Goal: Task Accomplishment & Management: Manage account settings

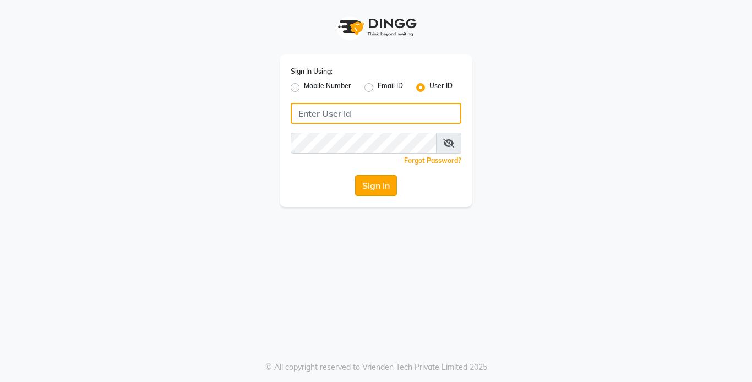
type input "styleplus"
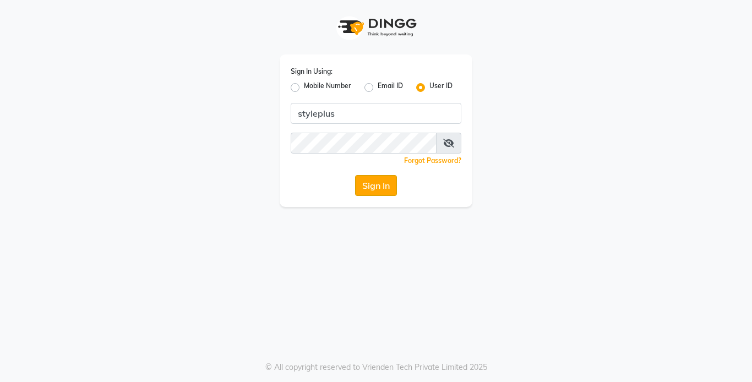
click at [382, 184] on button "Sign In" at bounding box center [376, 185] width 42 height 21
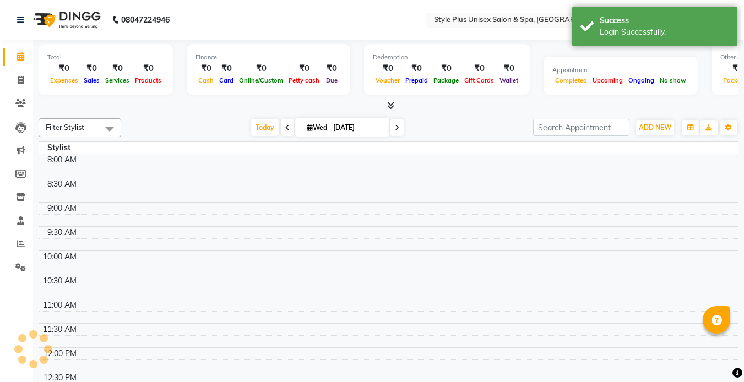
select select "en"
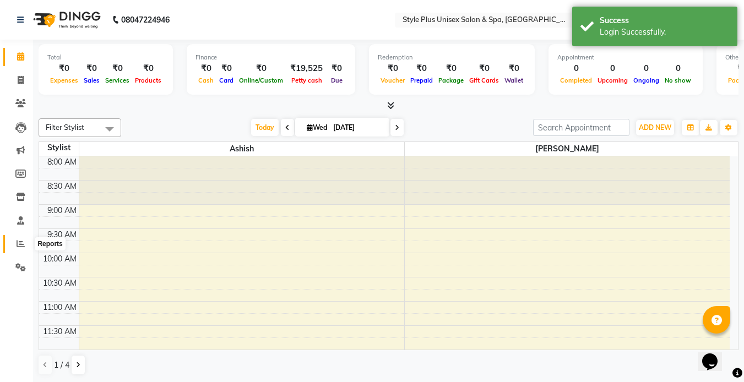
click at [26, 243] on span at bounding box center [20, 244] width 19 height 13
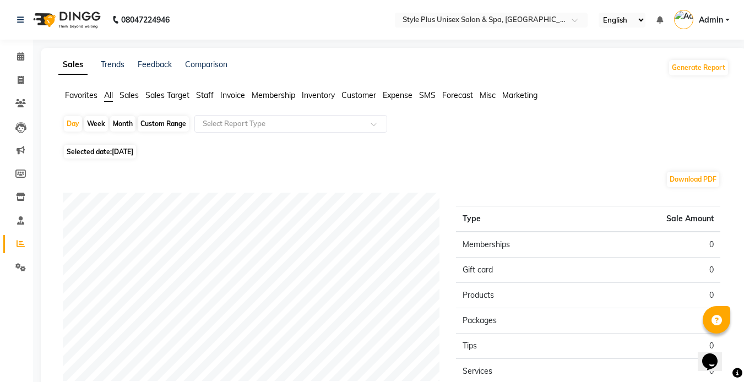
click at [107, 150] on span "Selected date: [DATE]" at bounding box center [100, 152] width 72 height 14
select select "9"
select select "2025"
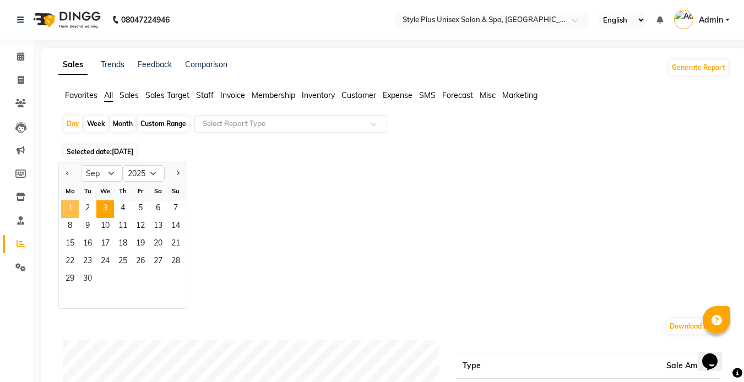
click at [72, 208] on span "1" at bounding box center [70, 209] width 18 height 18
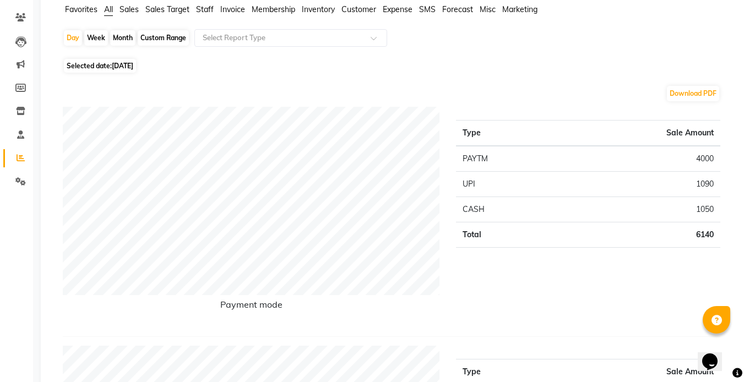
scroll to position [88, 0]
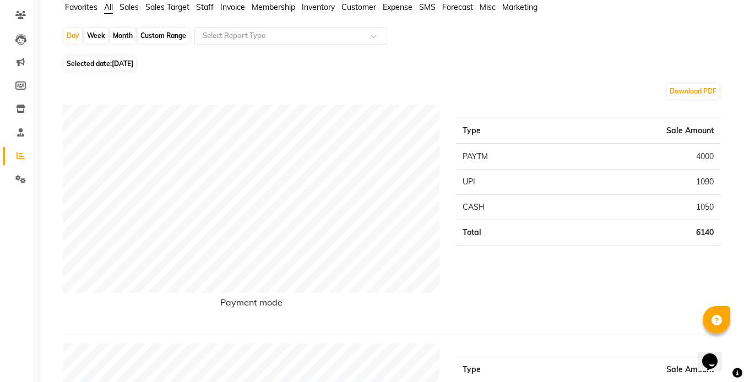
click at [102, 62] on span "Selected date: [DATE]" at bounding box center [100, 64] width 72 height 14
select select "9"
select select "2025"
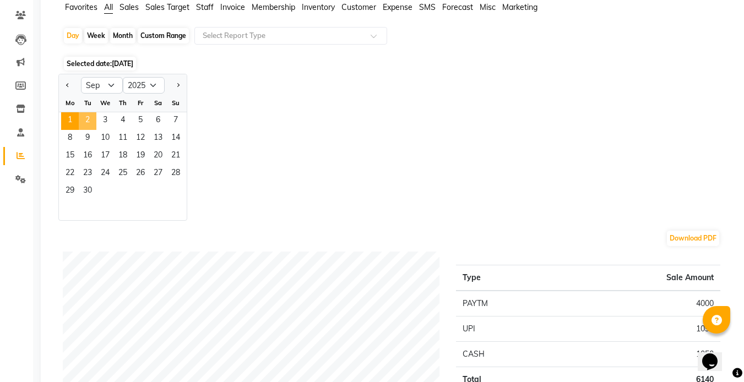
click at [90, 115] on span "2" at bounding box center [88, 121] width 18 height 18
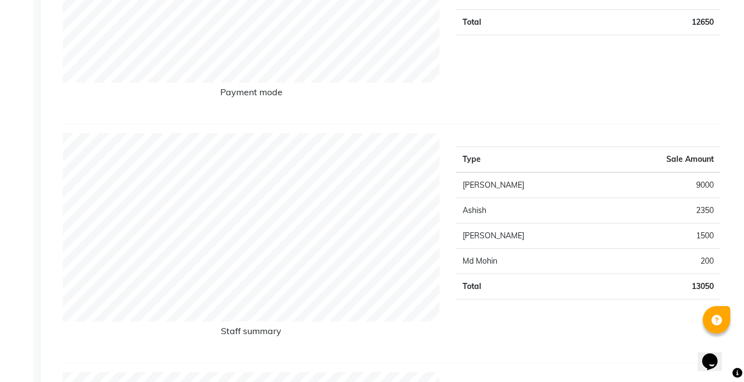
scroll to position [308, 0]
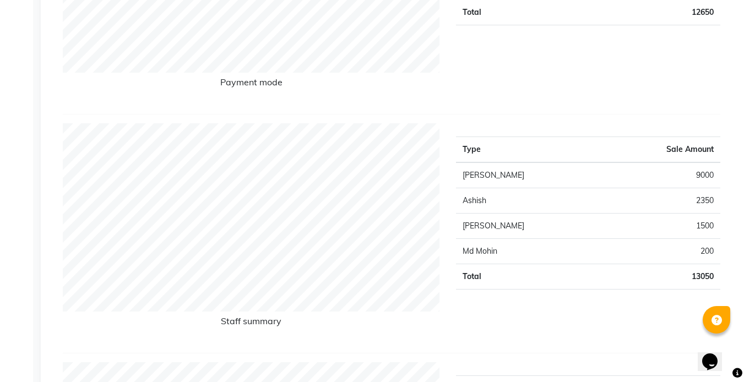
click at [90, 115] on hr at bounding box center [391, 114] width 657 height 1
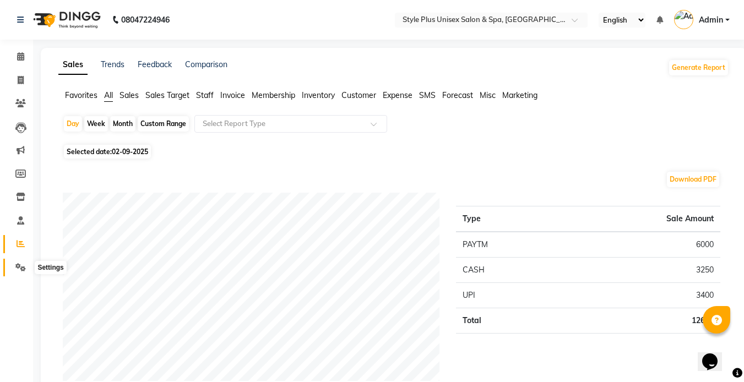
click at [17, 265] on icon at bounding box center [20, 267] width 10 height 8
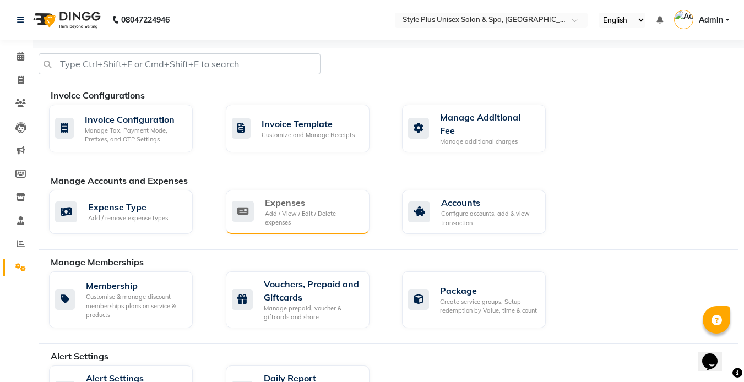
click at [280, 200] on div "Expenses" at bounding box center [313, 202] width 96 height 13
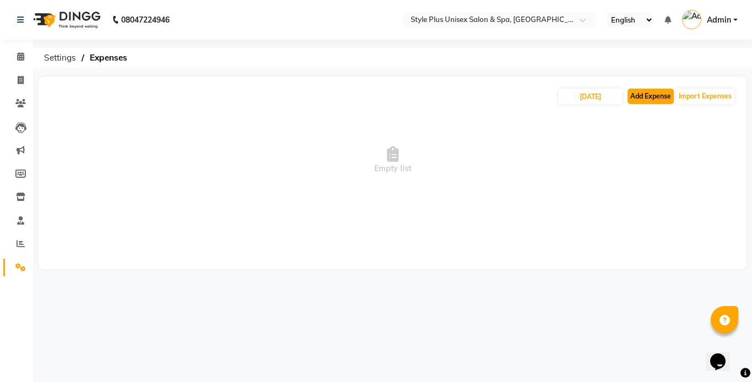
click at [631, 99] on button "Add Expense" at bounding box center [651, 96] width 46 height 15
select select "1"
select select "6160"
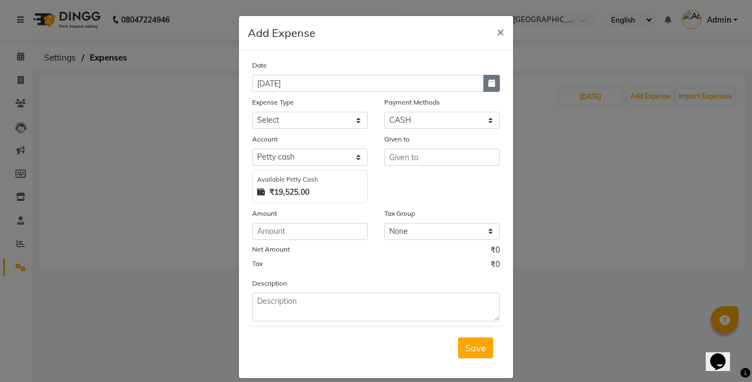
click at [490, 84] on icon "button" at bounding box center [491, 83] width 7 height 8
select select "9"
select select "2025"
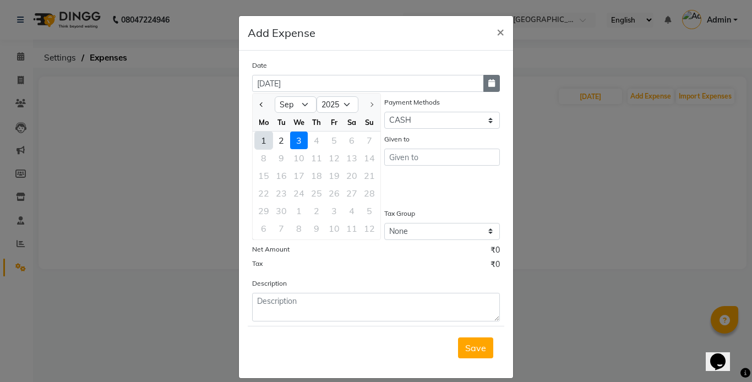
type input "[DATE]"
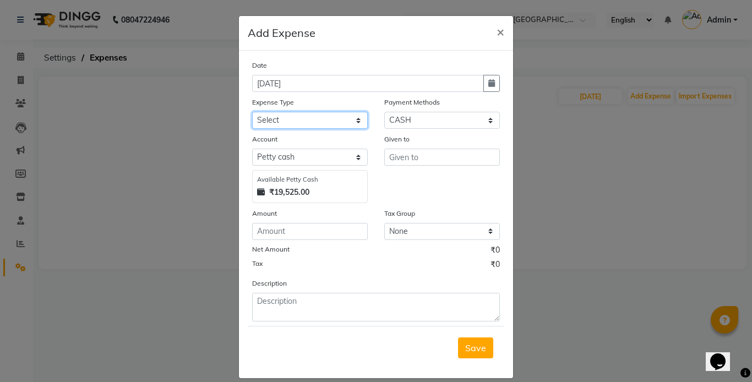
click at [348, 120] on select "Select Advance Salary Bank charges Cash transfer to bank Cash withdrawal by own…" at bounding box center [310, 120] width 116 height 17
select select "18516"
click at [252, 112] on select "Select Advance Salary Bank charges Cash transfer to bank Cash withdrawal by own…" at bounding box center [310, 120] width 116 height 17
click at [425, 166] on div "Given to" at bounding box center [442, 168] width 132 height 70
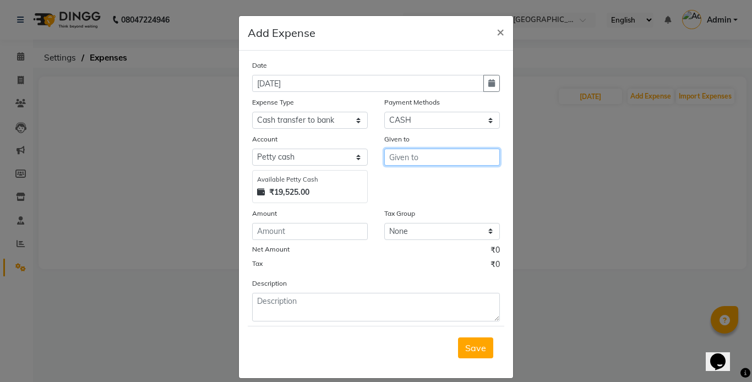
click at [417, 160] on input "text" at bounding box center [442, 157] width 116 height 17
type input "Badal Behera"
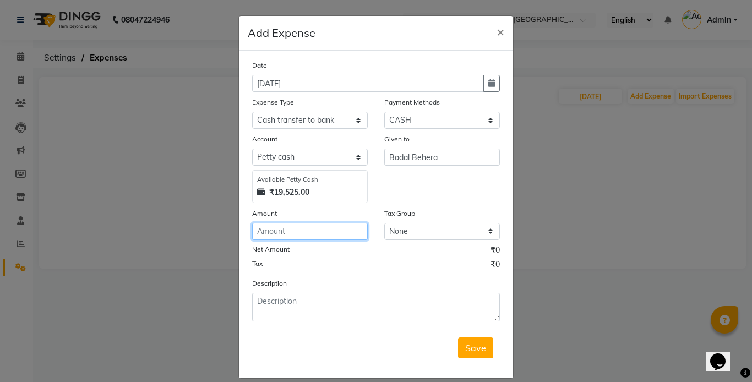
click at [275, 234] on input "number" at bounding box center [310, 231] width 116 height 17
type input "15000"
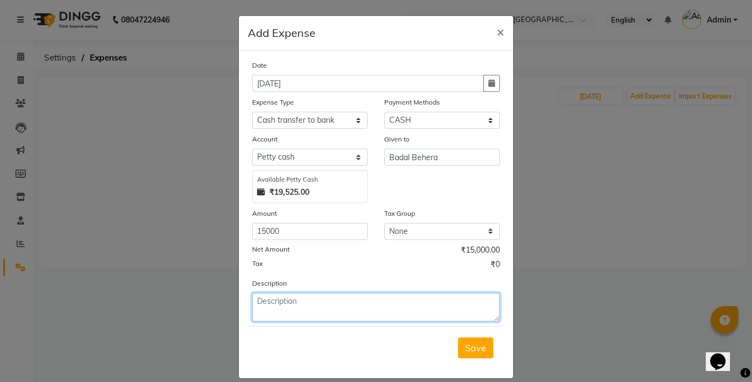
click at [276, 307] on textarea at bounding box center [376, 307] width 248 height 29
type textarea "c"
type textarea "cash depsoit to bank"
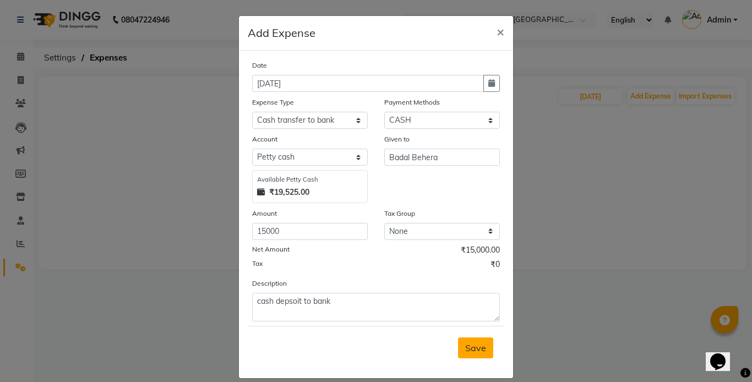
click at [472, 344] on span "Save" at bounding box center [475, 347] width 21 height 11
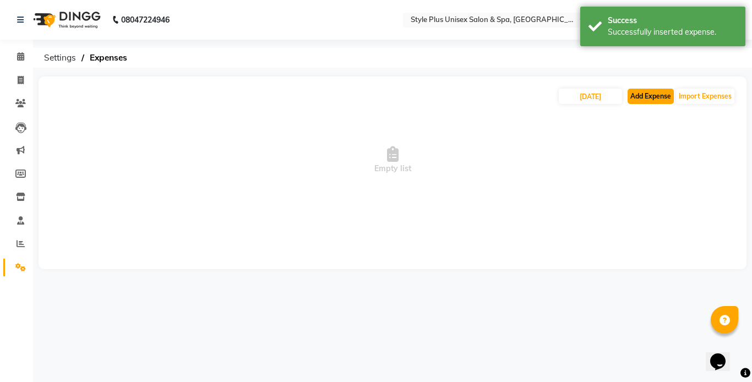
click at [653, 89] on button "Add Expense" at bounding box center [651, 96] width 46 height 15
select select "1"
select select "6160"
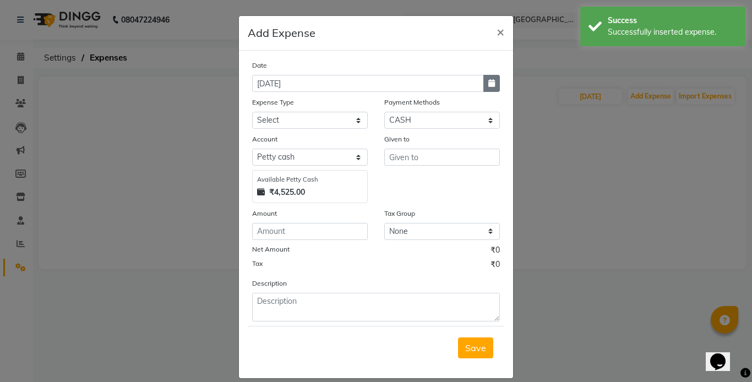
click at [492, 80] on button "button" at bounding box center [491, 83] width 17 height 17
select select "9"
select select "2025"
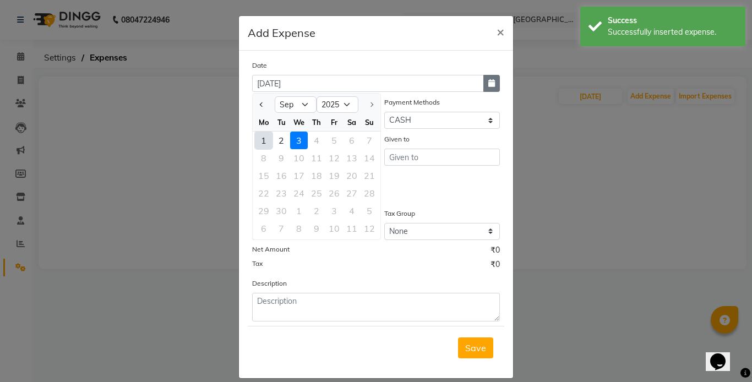
type input "[DATE]"
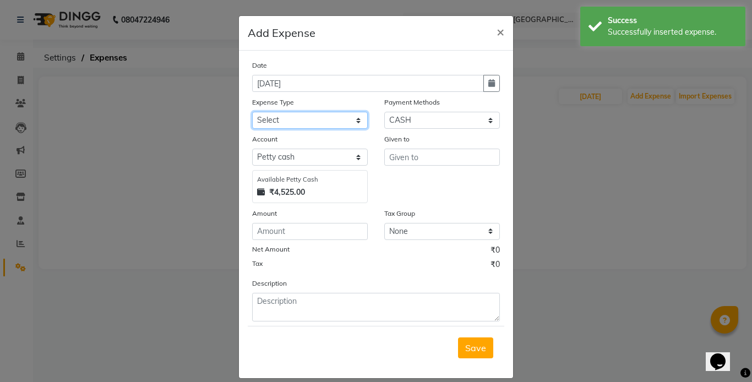
click at [347, 113] on select "Select Advance Salary Bank charges Cash transfer to bank Cash withdrawal by own…" at bounding box center [310, 120] width 116 height 17
select select "18518"
click at [252, 112] on select "Select Advance Salary Bank charges Cash transfer to bank Cash withdrawal by own…" at bounding box center [310, 120] width 116 height 17
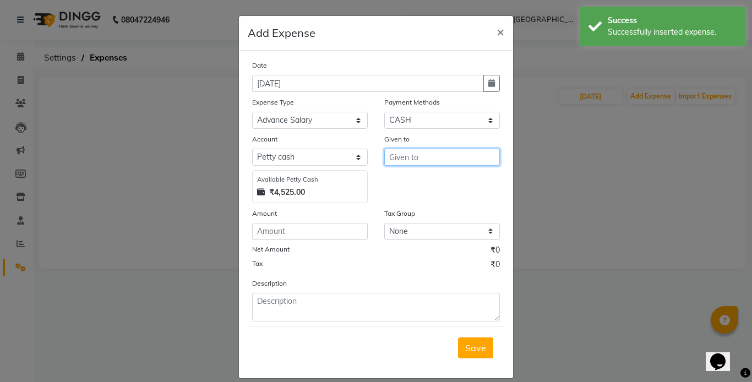
click at [396, 151] on input "text" at bounding box center [442, 157] width 116 height 17
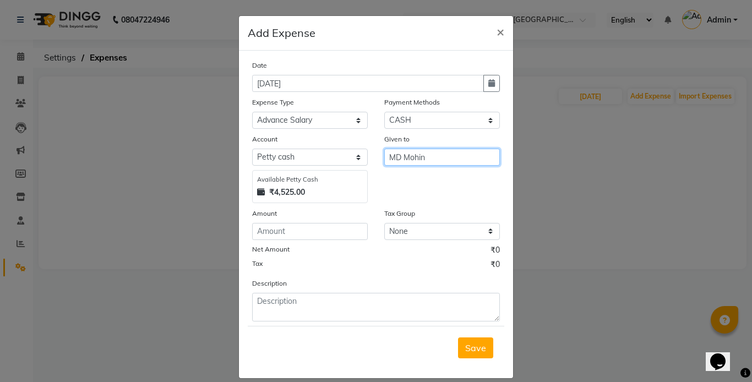
type input "MD Mohin"
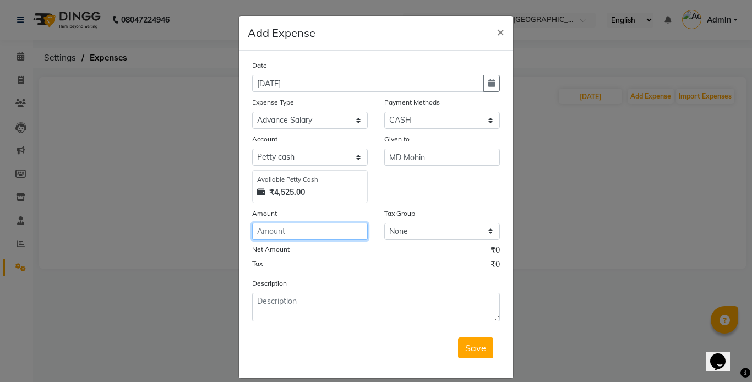
click at [281, 233] on input "number" at bounding box center [310, 231] width 116 height 17
type input "1000"
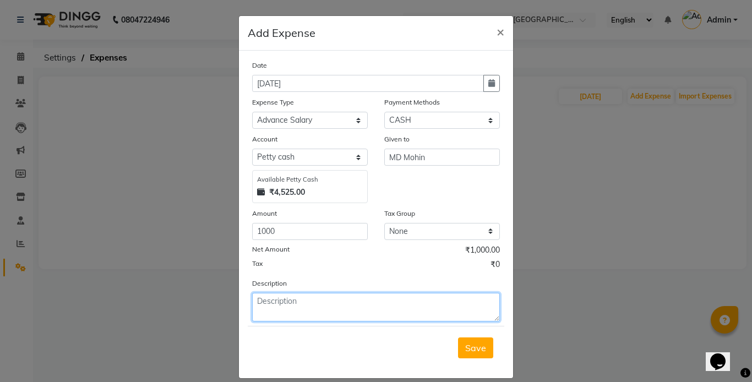
click at [277, 305] on textarea at bounding box center [376, 307] width 248 height 29
type textarea "md aug month advance"
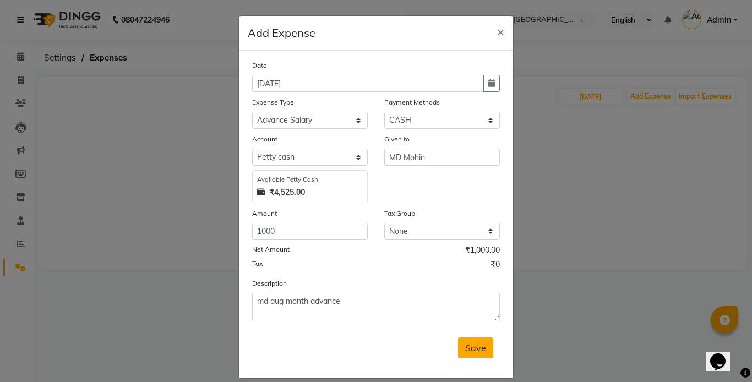
click at [473, 340] on button "Save" at bounding box center [475, 347] width 35 height 21
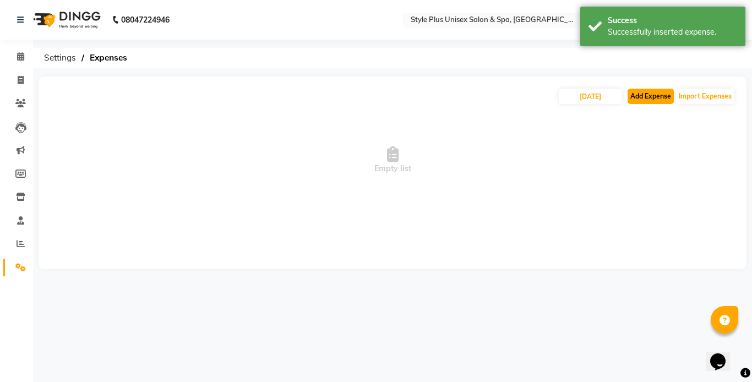
click at [652, 96] on button "Add Expense" at bounding box center [651, 96] width 46 height 15
select select "1"
select select "6160"
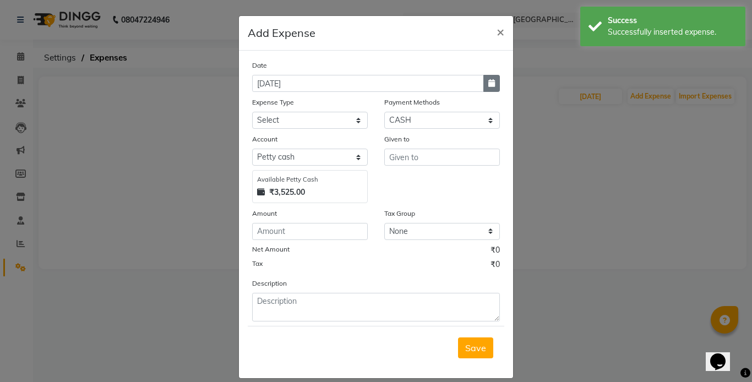
click at [493, 89] on button "button" at bounding box center [491, 83] width 17 height 17
select select "9"
select select "2025"
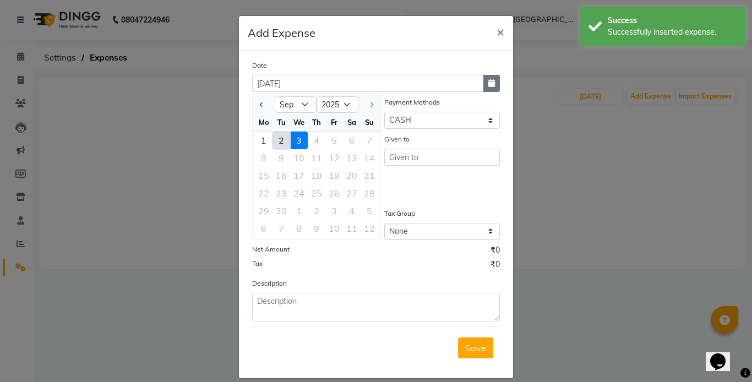
type input "02-09-2025"
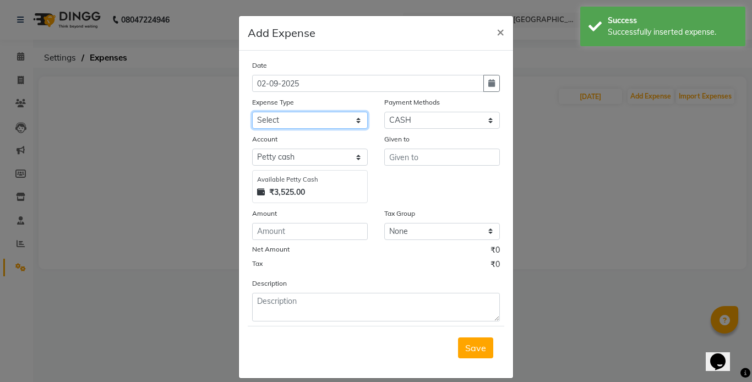
click at [348, 117] on select "Select Advance Salary Bank charges Cash transfer to bank Cash withdrawal by own…" at bounding box center [310, 120] width 116 height 17
select select "18518"
click at [252, 112] on select "Select Advance Salary Bank charges Cash transfer to bank Cash withdrawal by own…" at bounding box center [310, 120] width 116 height 17
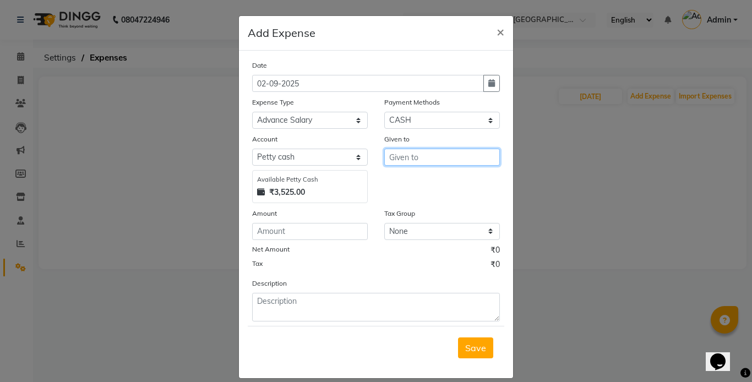
click at [423, 156] on input "text" at bounding box center [442, 157] width 116 height 17
type input "Badal Behera"
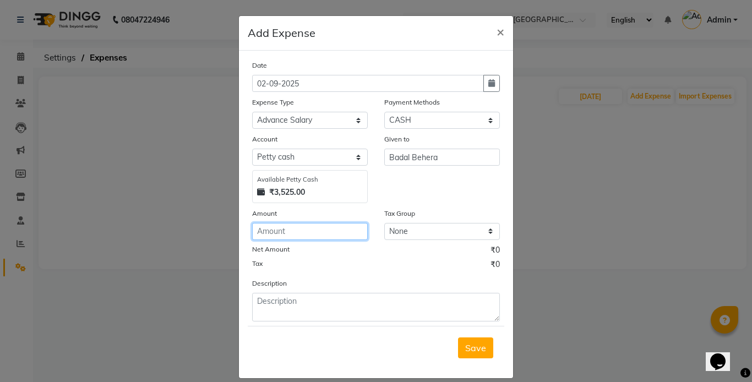
click at [335, 225] on input "number" at bounding box center [310, 231] width 116 height 17
type input "2500"
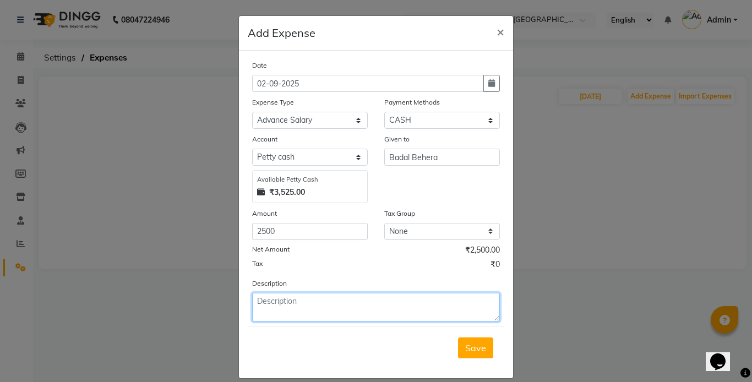
click at [288, 309] on textarea at bounding box center [376, 307] width 248 height 29
type textarea "badal august month advance"
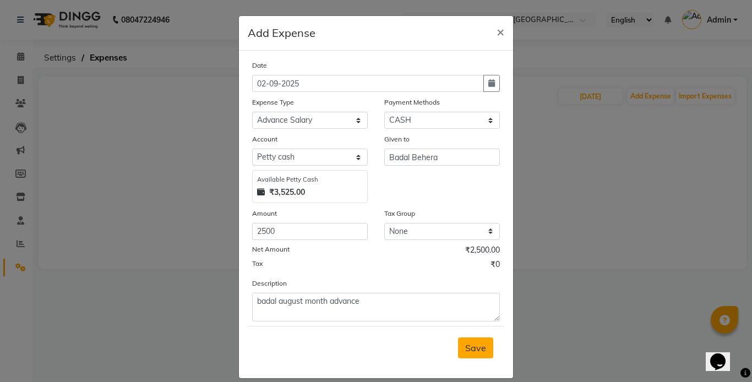
click at [475, 344] on span "Save" at bounding box center [475, 347] width 21 height 11
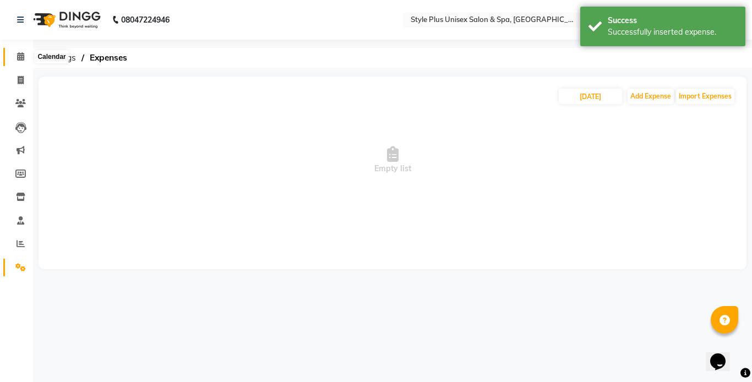
click at [14, 52] on span at bounding box center [20, 57] width 19 height 13
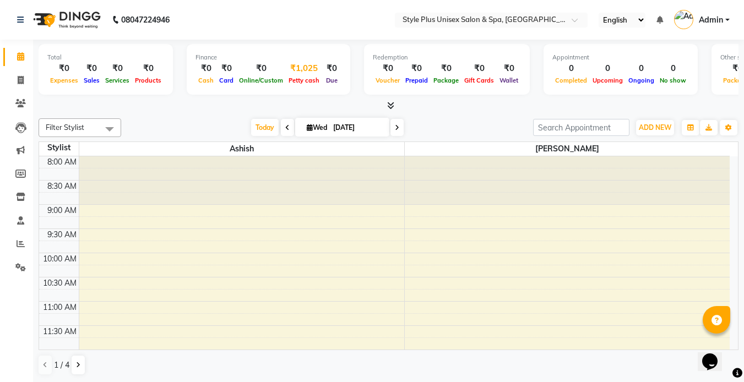
click at [286, 76] on div "Petty cash" at bounding box center [304, 80] width 36 height 12
click at [302, 73] on div "₹1,025" at bounding box center [304, 68] width 36 height 13
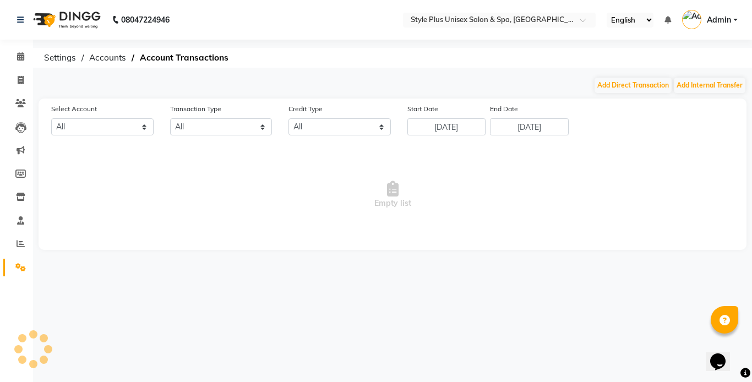
select select "6160"
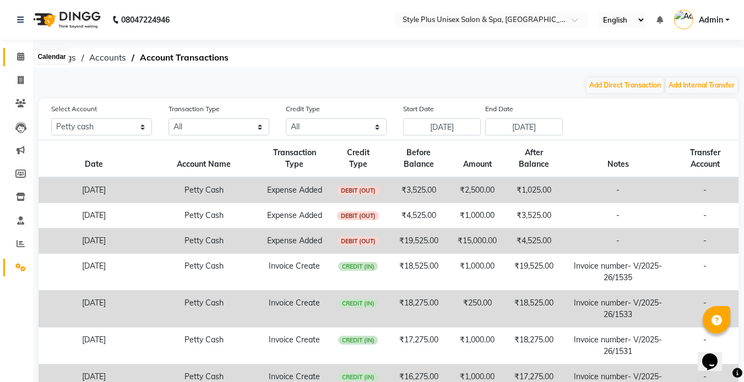
click at [22, 57] on icon at bounding box center [20, 56] width 7 height 8
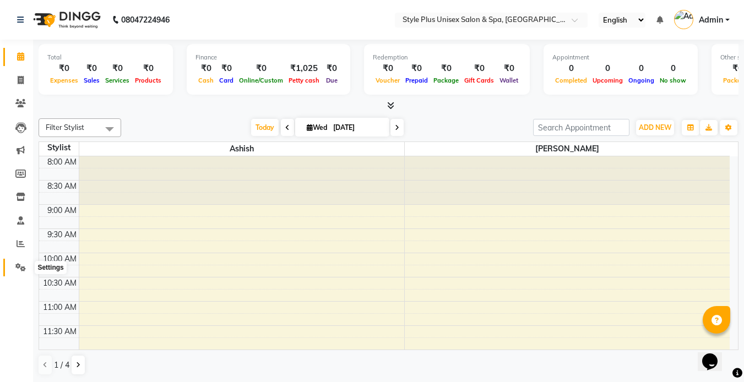
click at [21, 265] on icon at bounding box center [20, 267] width 10 height 8
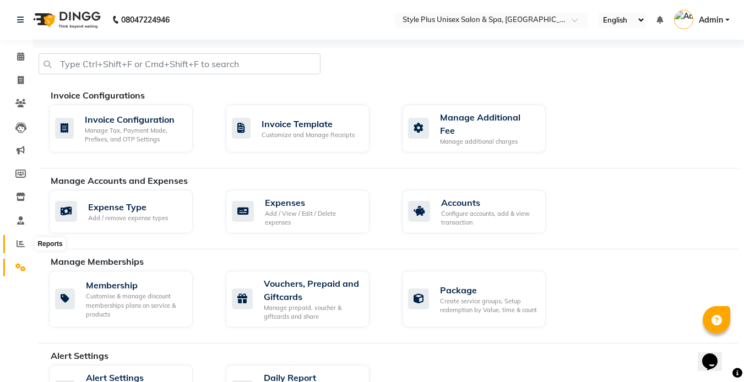
click at [18, 239] on icon at bounding box center [21, 243] width 8 height 8
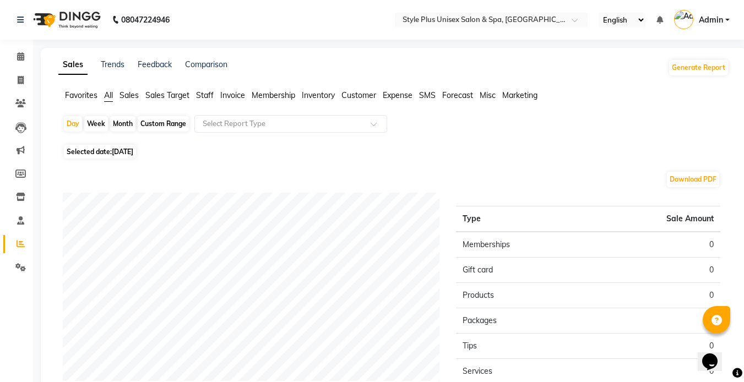
click at [117, 125] on div "Month" at bounding box center [122, 123] width 25 height 15
select select "9"
select select "2025"
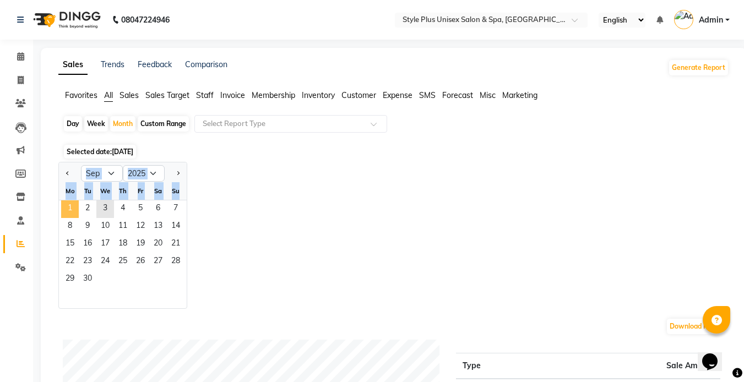
drag, startPoint x: 57, startPoint y: 206, endPoint x: 66, endPoint y: 206, distance: 8.8
click at [66, 206] on app-reports "Favorites All Sales Sales Target Staff Invoice Membership Inventory Customer Ex…" at bounding box center [394, 379] width 684 height 579
click at [66, 206] on span "1" at bounding box center [70, 209] width 18 height 18
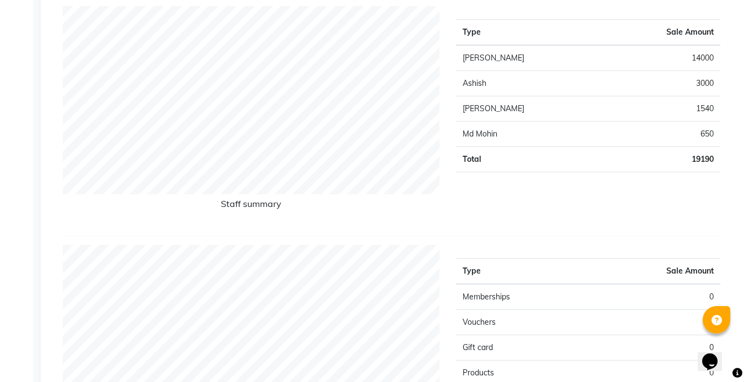
scroll to position [404, 0]
